Goal: Task Accomplishment & Management: Manage account settings

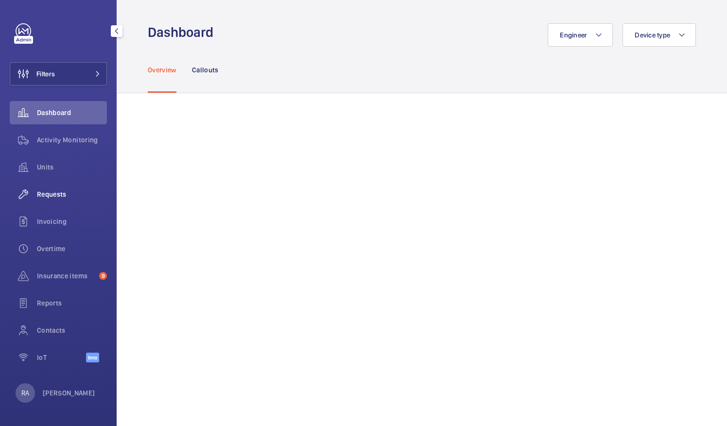
click at [49, 194] on span "Requests" at bounding box center [72, 195] width 70 height 10
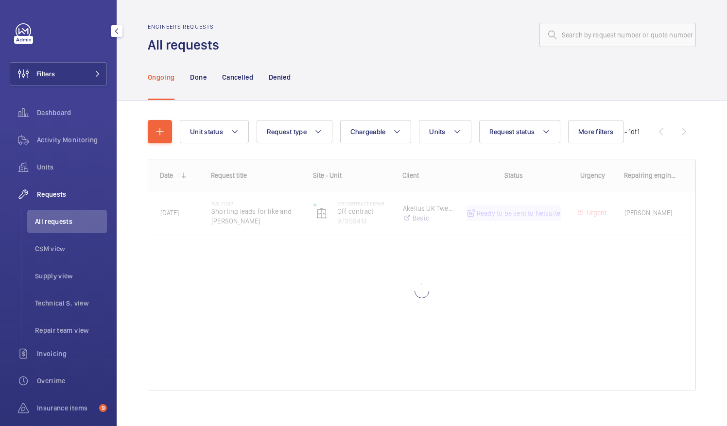
click at [52, 223] on span "All requests" at bounding box center [71, 222] width 72 height 10
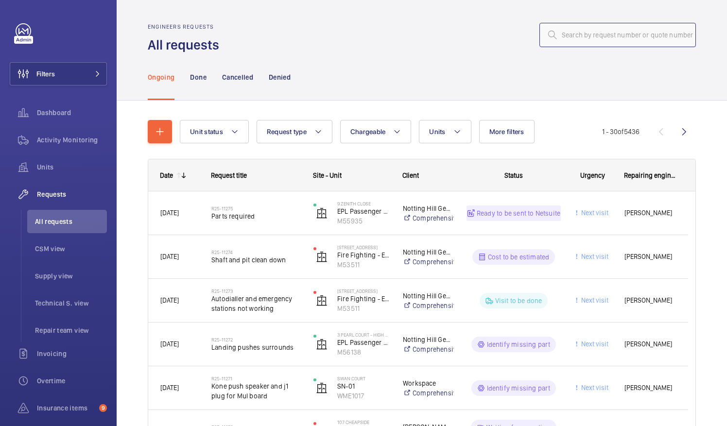
click at [579, 37] on input "text" at bounding box center [618, 35] width 157 height 24
paste input "R25-01407"
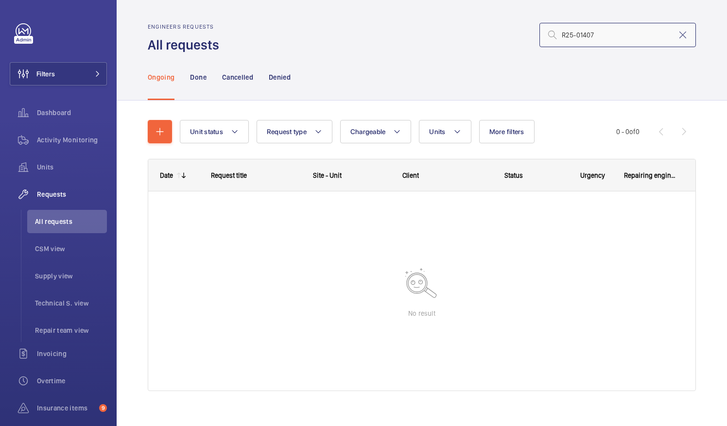
click at [555, 33] on input "R25-01407" at bounding box center [618, 35] width 157 height 24
click at [593, 36] on input "R25-01407" at bounding box center [618, 35] width 157 height 24
type input "R25-01407"
